Goal: Task Accomplishment & Management: Manage account settings

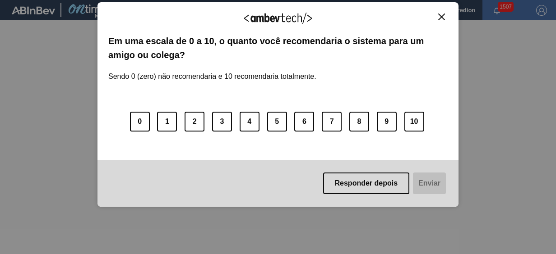
drag, startPoint x: 443, startPoint y: 16, endPoint x: 410, endPoint y: 17, distance: 32.5
click at [443, 16] on img "Close" at bounding box center [441, 17] width 7 height 7
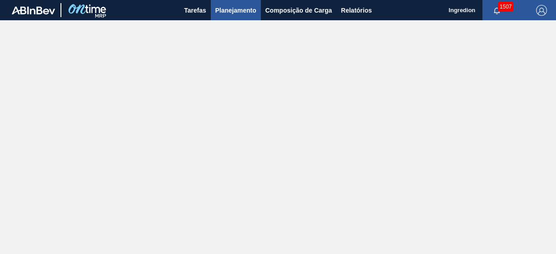
click at [240, 12] on span "Planejamento" at bounding box center [235, 10] width 41 height 11
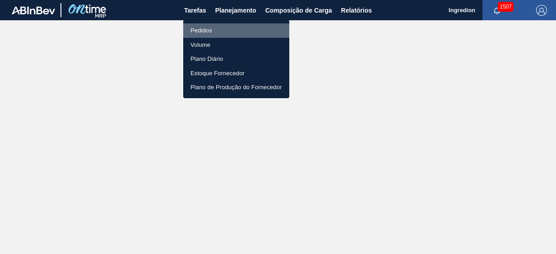
click at [243, 29] on li "Pedidos" at bounding box center [236, 30] width 106 height 14
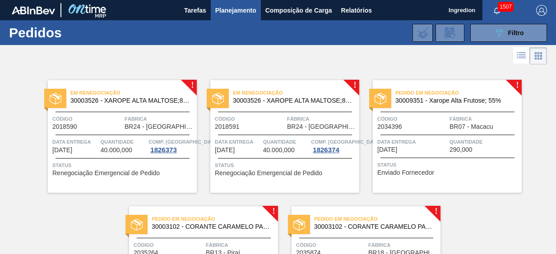
drag, startPoint x: 554, startPoint y: 78, endPoint x: 554, endPoint y: 130, distance: 52.8
click at [552, 130] on div "! Em renegociação 30003526 - XAROPE ALTA MALTOSE;82%;; Código 2018590 Fábrica B…" at bounding box center [278, 193] width 556 height 253
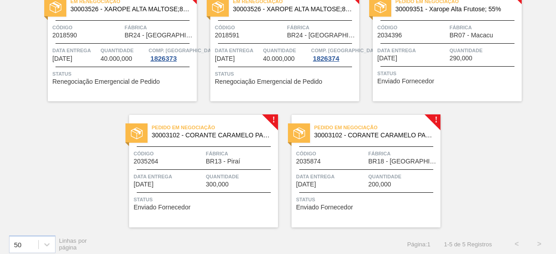
scroll to position [95, 0]
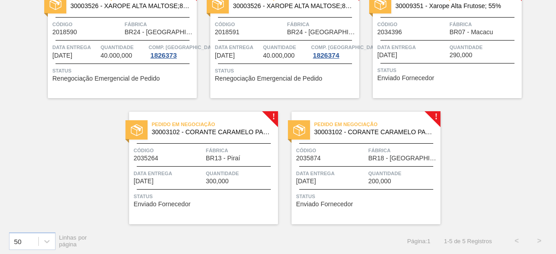
click at [198, 183] on div "Data entrega [DATE]" at bounding box center [168, 177] width 70 height 16
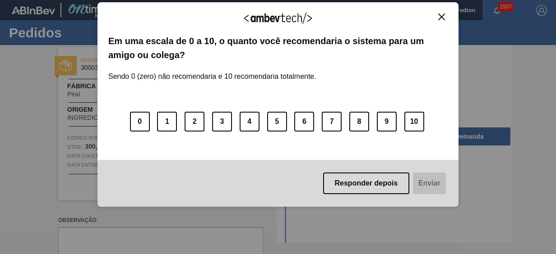
click at [441, 14] on img "Close" at bounding box center [441, 17] width 7 height 7
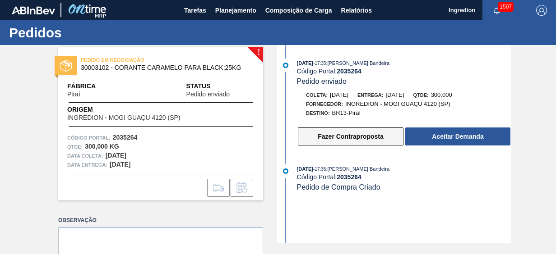
click at [355, 134] on button "Fazer Contraproposta" at bounding box center [351, 137] width 106 height 18
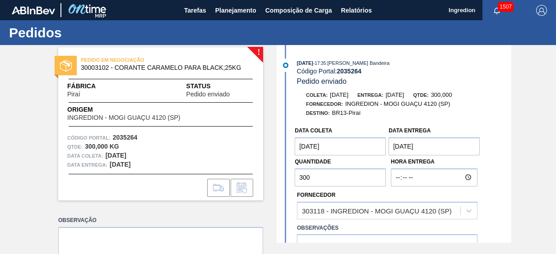
click at [394, 147] on entrega "[DATE]" at bounding box center [433, 147] width 91 height 18
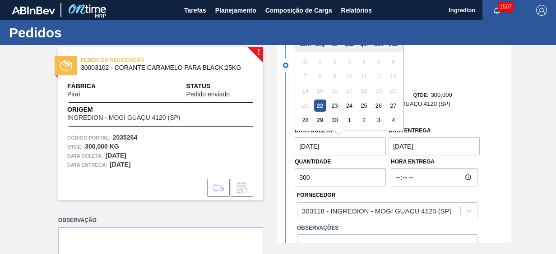
click at [352, 151] on coleta "[DATE]" at bounding box center [339, 147] width 91 height 18
click at [354, 145] on coleta "[DATE]" at bounding box center [339, 147] width 91 height 18
click at [362, 124] on div "2" at bounding box center [364, 120] width 12 height 12
type coleta "[DATE]"
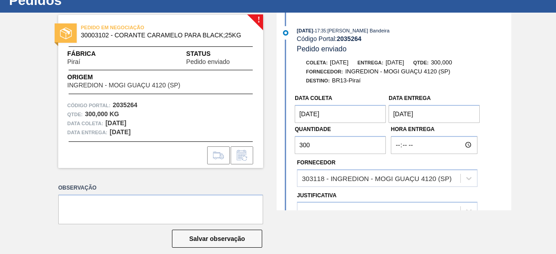
scroll to position [43, 0]
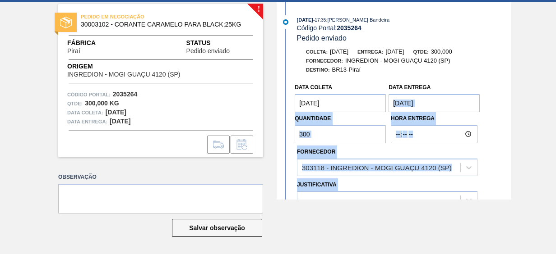
drag, startPoint x: 510, startPoint y: 87, endPoint x: 503, endPoint y: 96, distance: 10.9
click at [503, 96] on div "! PEDIDO EM NEGOCIAÇÃO 30003102 - CORANTE CARAMELO PARA BLACK;25KG Fábrica Pira…" at bounding box center [278, 101] width 556 height 198
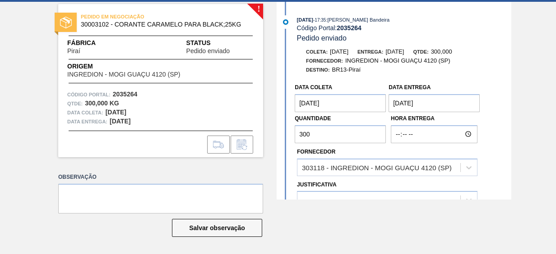
drag, startPoint x: 503, startPoint y: 96, endPoint x: 463, endPoint y: 81, distance: 43.2
click at [463, 81] on div "Data coleta [DATE] Data entrega [DATE] Quantidade 300 Hora Entrega" at bounding box center [387, 111] width 188 height 64
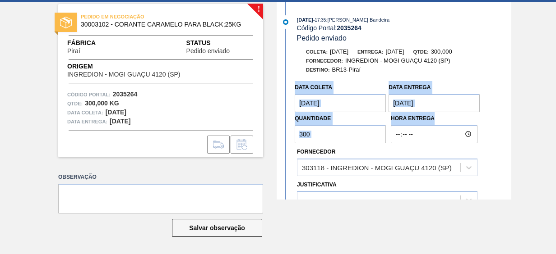
drag, startPoint x: 509, startPoint y: 79, endPoint x: 507, endPoint y: 114, distance: 35.2
click at [507, 114] on div "Coleta: [DATE] Entrega: [DATE] Qtde: 300,000 Fornecedor: INGREDION - MOGI GUAÇU…" at bounding box center [395, 166] width 232 height 238
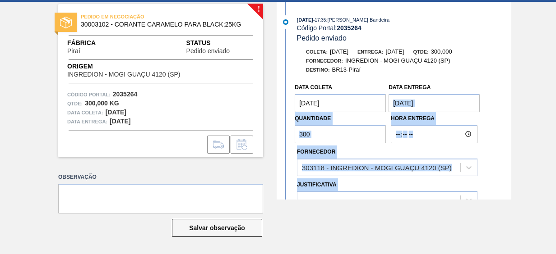
click at [508, 113] on div "! PEDIDO EM NEGOCIAÇÃO 30003102 - CORANTE CARAMELO PARA BLACK;25KG Fábrica Pira…" at bounding box center [278, 101] width 556 height 198
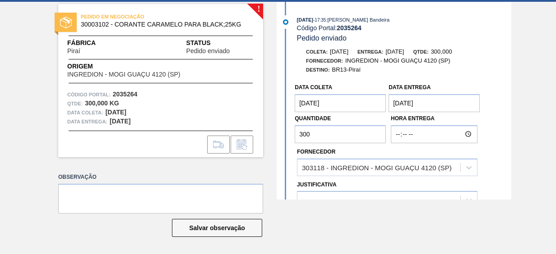
drag, startPoint x: 510, startPoint y: 112, endPoint x: 510, endPoint y: 119, distance: 7.7
click at [510, 121] on div "! PEDIDO EM NEGOCIAÇÃO 30003102 - CORANTE CARAMELO PARA BLACK;25KG Fábrica Pira…" at bounding box center [278, 101] width 556 height 198
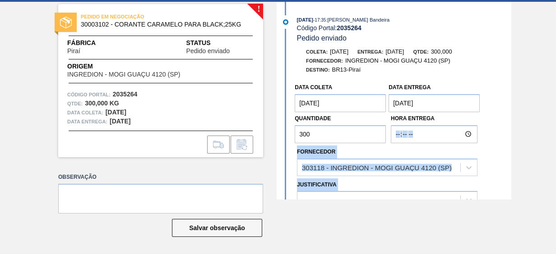
drag, startPoint x: 510, startPoint y: 115, endPoint x: 509, endPoint y: 125, distance: 10.5
click at [509, 125] on div "! PEDIDO EM NEGOCIAÇÃO 30003102 - CORANTE CARAMELO PARA BLACK;25KG Fábrica Pira…" at bounding box center [278, 101] width 556 height 198
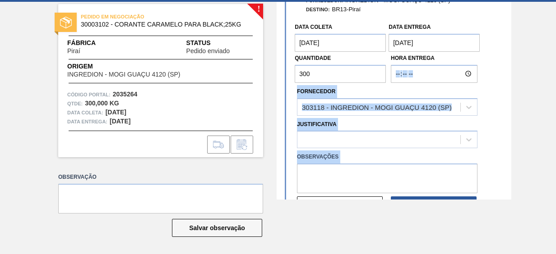
scroll to position [75, 0]
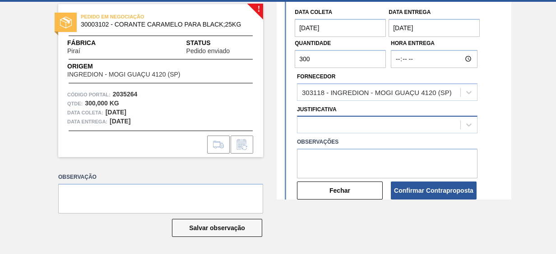
click at [367, 120] on div at bounding box center [378, 125] width 163 height 13
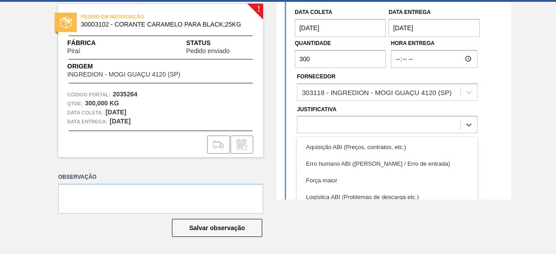
click at [508, 95] on div "Data coleta [DATE] Data entrega [DATE] Quantidade 300 Hora Entrega Fornecedor 3…" at bounding box center [395, 102] width 232 height 197
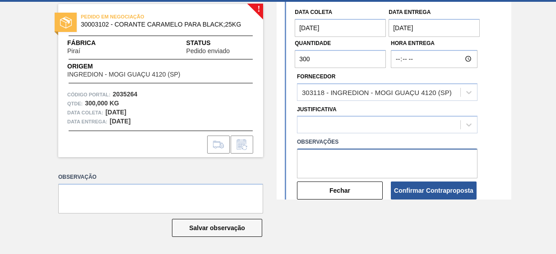
click at [359, 163] on textarea at bounding box center [387, 164] width 180 height 30
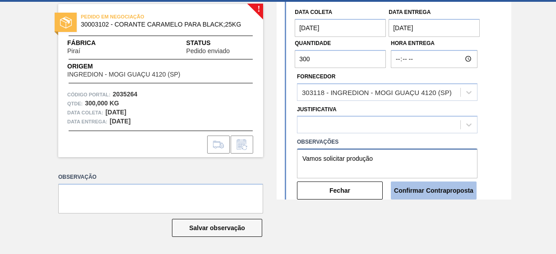
type textarea "Vamos solicitar produção"
click at [398, 189] on button "Confirmar Contraproposta" at bounding box center [434, 191] width 86 height 18
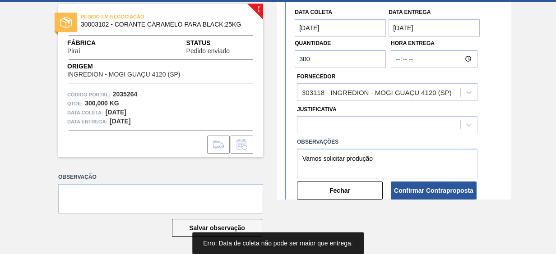
click at [423, 28] on entrega "[DATE]" at bounding box center [433, 28] width 91 height 18
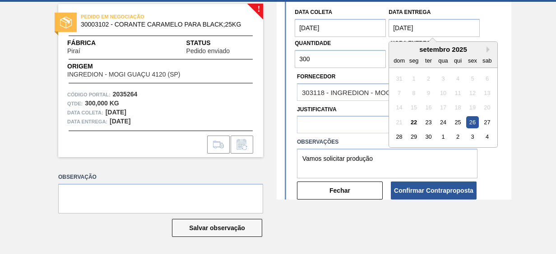
click at [457, 138] on div "2" at bounding box center [457, 137] width 12 height 12
type entrega "[DATE]"
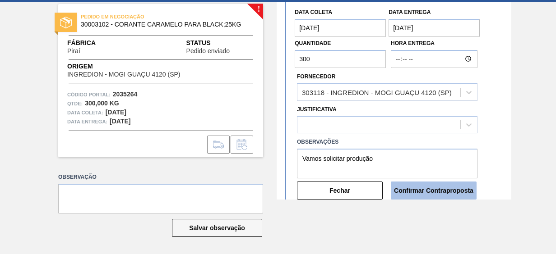
click at [420, 195] on button "Confirmar Contraproposta" at bounding box center [434, 191] width 86 height 18
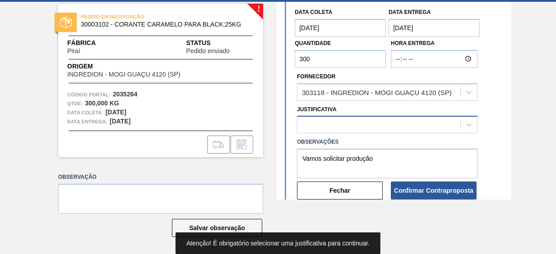
click at [365, 128] on div at bounding box center [378, 125] width 163 height 13
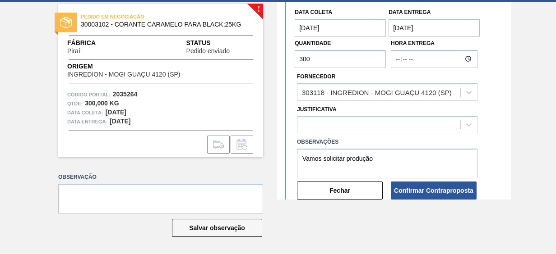
click at [478, 149] on div "Observações Vamos solicitar produção" at bounding box center [387, 157] width 188 height 43
click at [455, 122] on div at bounding box center [378, 125] width 163 height 13
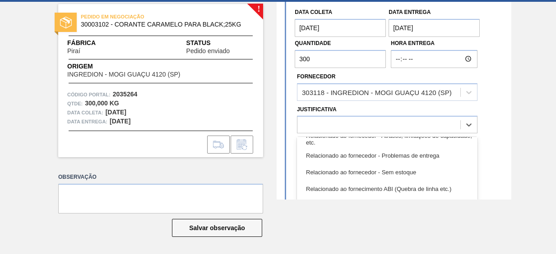
scroll to position [234, 0]
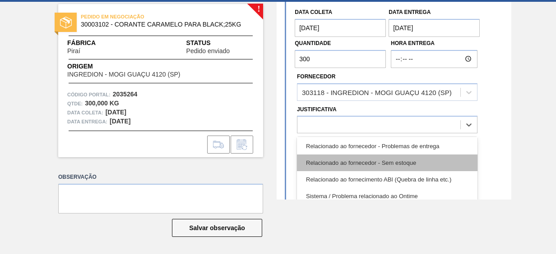
click at [403, 165] on div "Relacionado ao fornecedor - Sem estoque" at bounding box center [387, 163] width 180 height 17
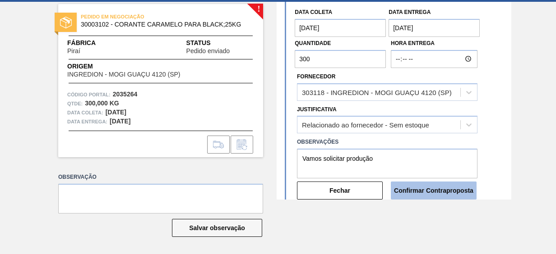
click at [414, 195] on button "Confirmar Contraproposta" at bounding box center [434, 191] width 86 height 18
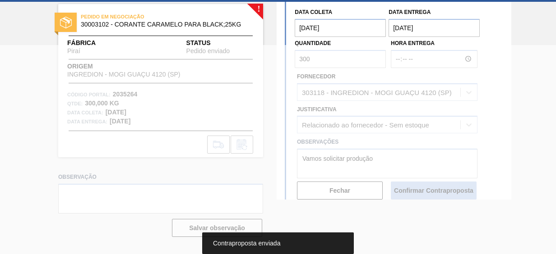
scroll to position [27, 0]
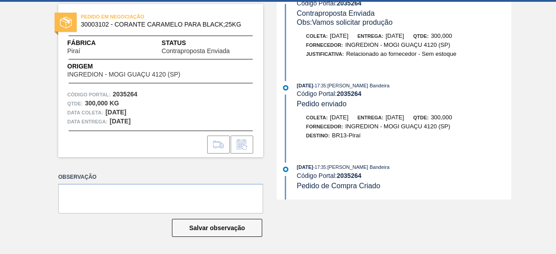
drag, startPoint x: 554, startPoint y: 70, endPoint x: 554, endPoint y: 15, distance: 55.0
click at [554, 15] on div "PEDIDO EM NEGOCIAÇÃO 30003102 - CORANTE CARAMELO PARA BLACK;25KG Fábrica Piraí …" at bounding box center [278, 101] width 556 height 198
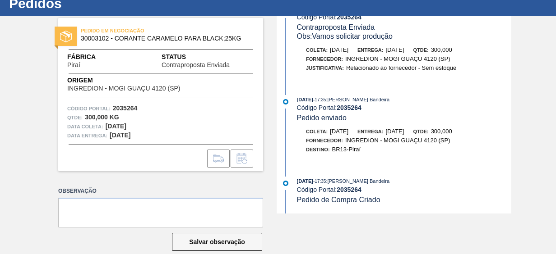
scroll to position [0, 0]
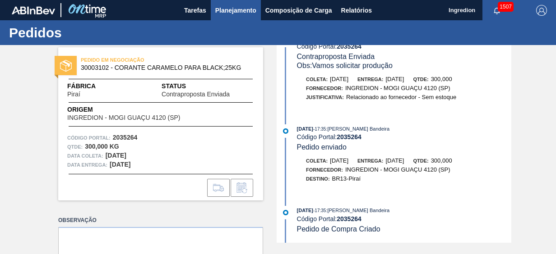
click at [248, 11] on span "Planejamento" at bounding box center [235, 10] width 41 height 11
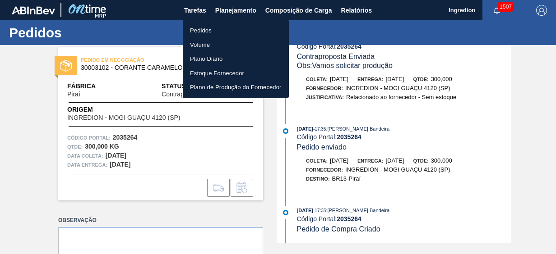
click at [245, 31] on li "Pedidos" at bounding box center [236, 30] width 106 height 14
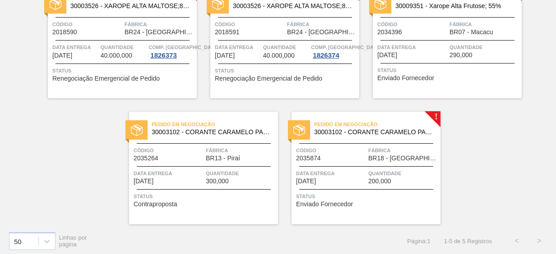
scroll to position [98, 0]
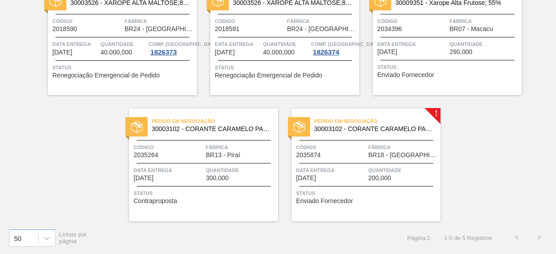
click at [359, 176] on div "Data entrega [DATE]" at bounding box center [331, 174] width 70 height 16
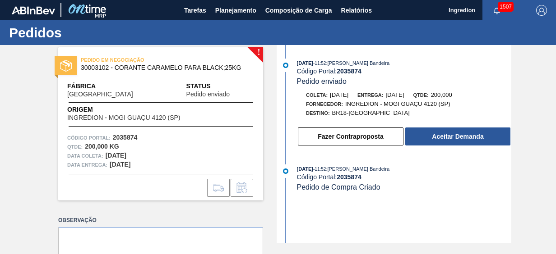
click at [413, 207] on div "[DATE] 11:52 : [PERSON_NAME] Bandeira Código Portal: 2035874 Pedido enviado Col…" at bounding box center [395, 144] width 232 height 198
click at [382, 137] on button "Fazer Contraproposta" at bounding box center [351, 137] width 106 height 18
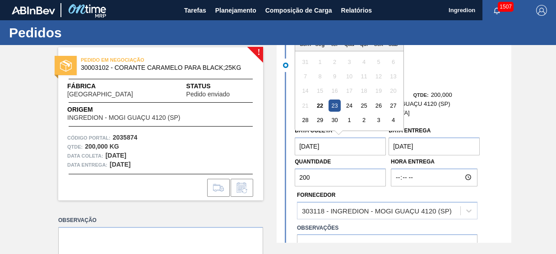
click at [369, 146] on coleta "[DATE]" at bounding box center [339, 147] width 91 height 18
click at [363, 121] on div "2" at bounding box center [364, 120] width 12 height 12
type coleta "[DATE]"
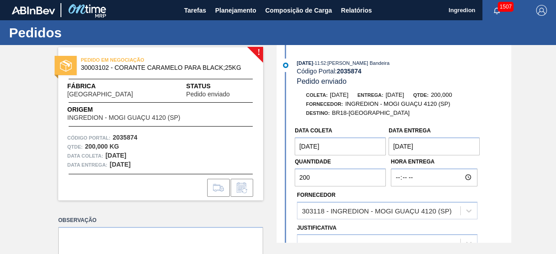
click at [419, 142] on entrega "[DATE]" at bounding box center [433, 147] width 91 height 18
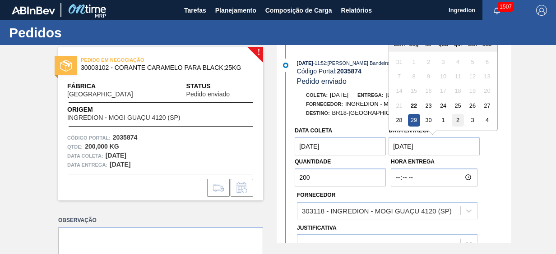
click at [455, 122] on div "2" at bounding box center [457, 120] width 12 height 12
type entrega "[DATE]"
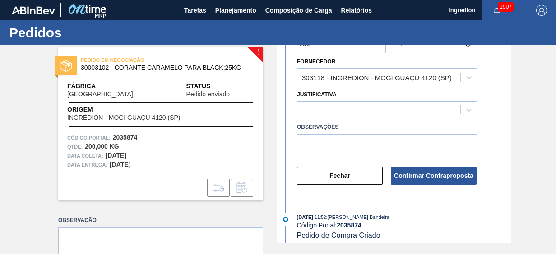
scroll to position [134, 0]
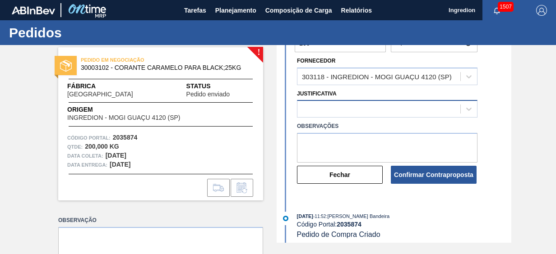
click at [379, 107] on div at bounding box center [378, 109] width 163 height 13
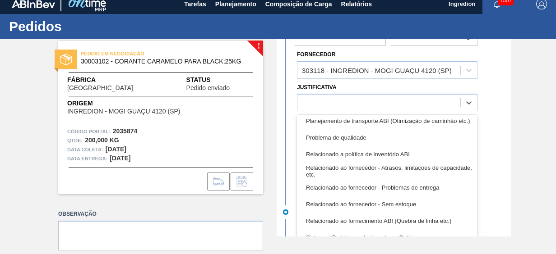
scroll to position [175, 0]
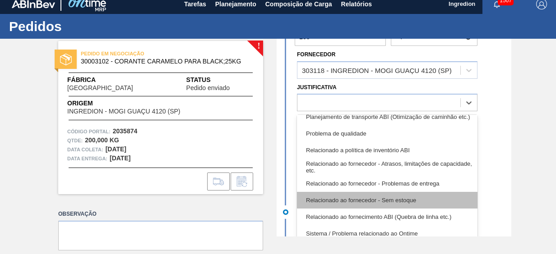
click at [417, 201] on div "Relacionado ao fornecedor - Sem estoque" at bounding box center [387, 200] width 180 height 17
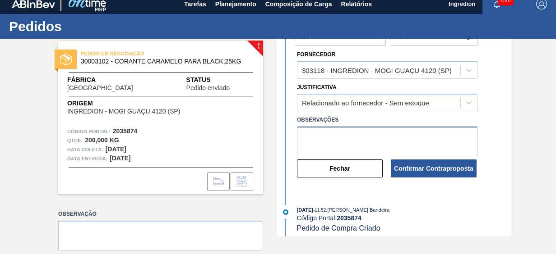
click at [337, 143] on textarea at bounding box center [387, 142] width 180 height 30
type textarea "O"
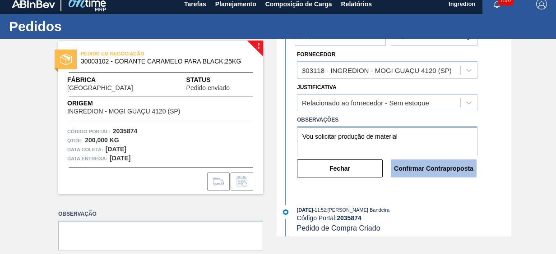
type textarea "Vou solicitar produção de material"
click at [423, 168] on button "Confirmar Contraproposta" at bounding box center [434, 169] width 86 height 18
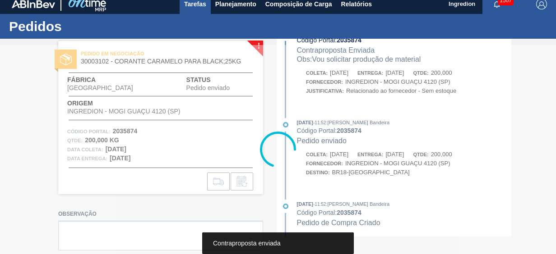
scroll to position [27, 0]
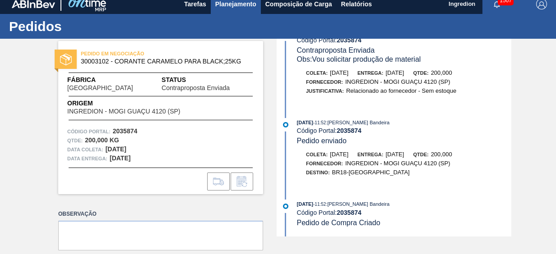
click at [250, 6] on span "Planejamento" at bounding box center [235, 4] width 41 height 11
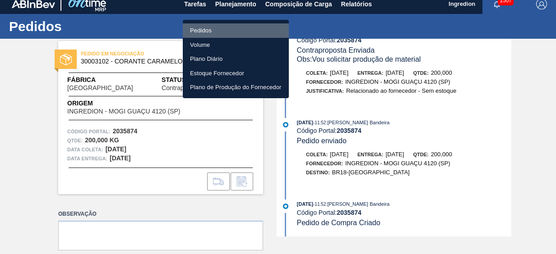
click at [247, 28] on li "Pedidos" at bounding box center [236, 30] width 106 height 14
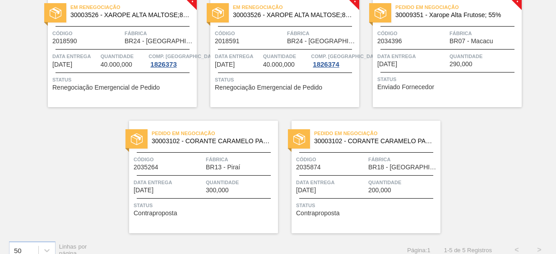
scroll to position [91, 0]
